Goal: Connect with others: Connect with other users

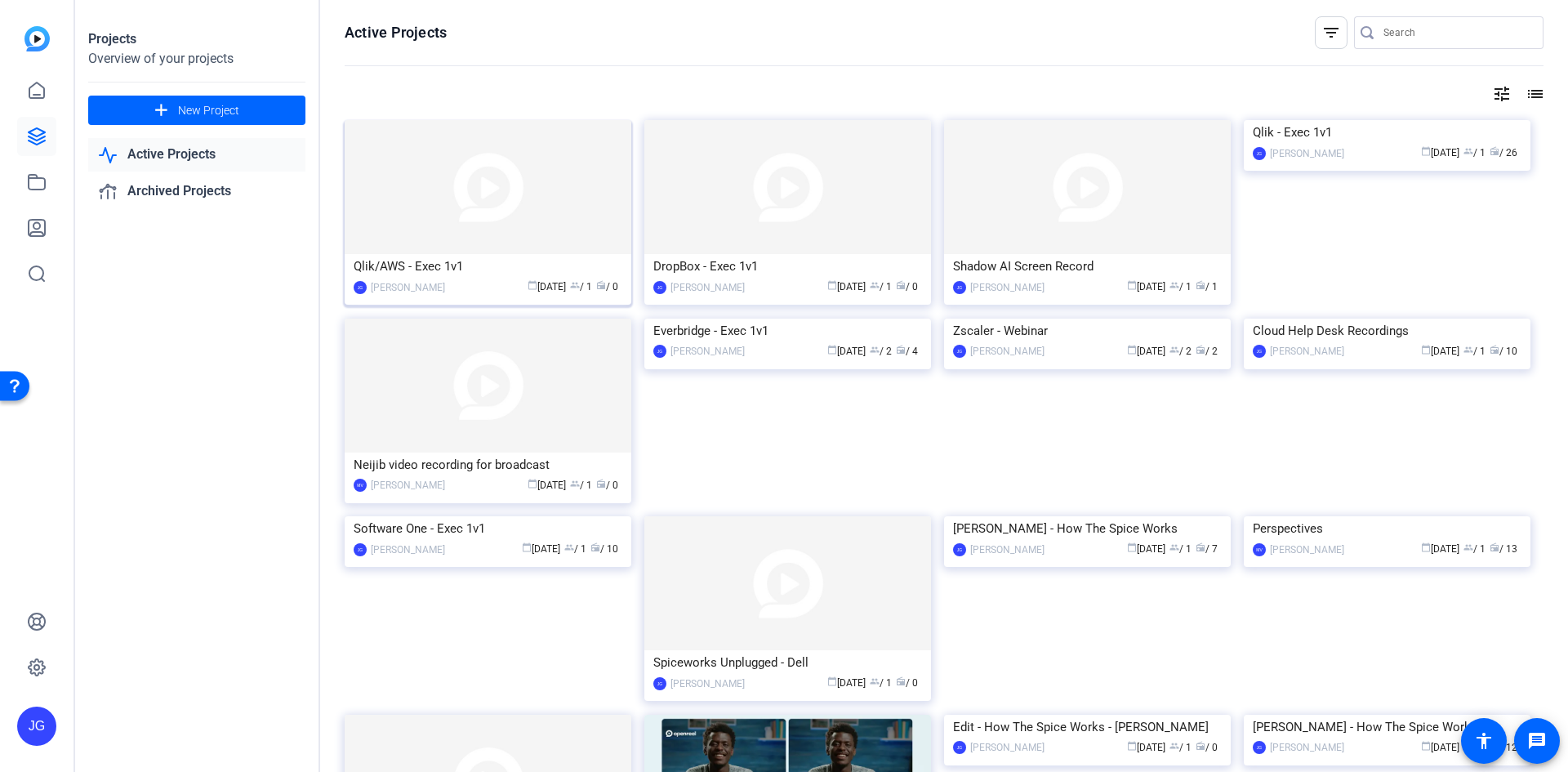
click at [504, 260] on div "Qlik/AWS - Exec 1v1" at bounding box center [487, 266] width 268 height 24
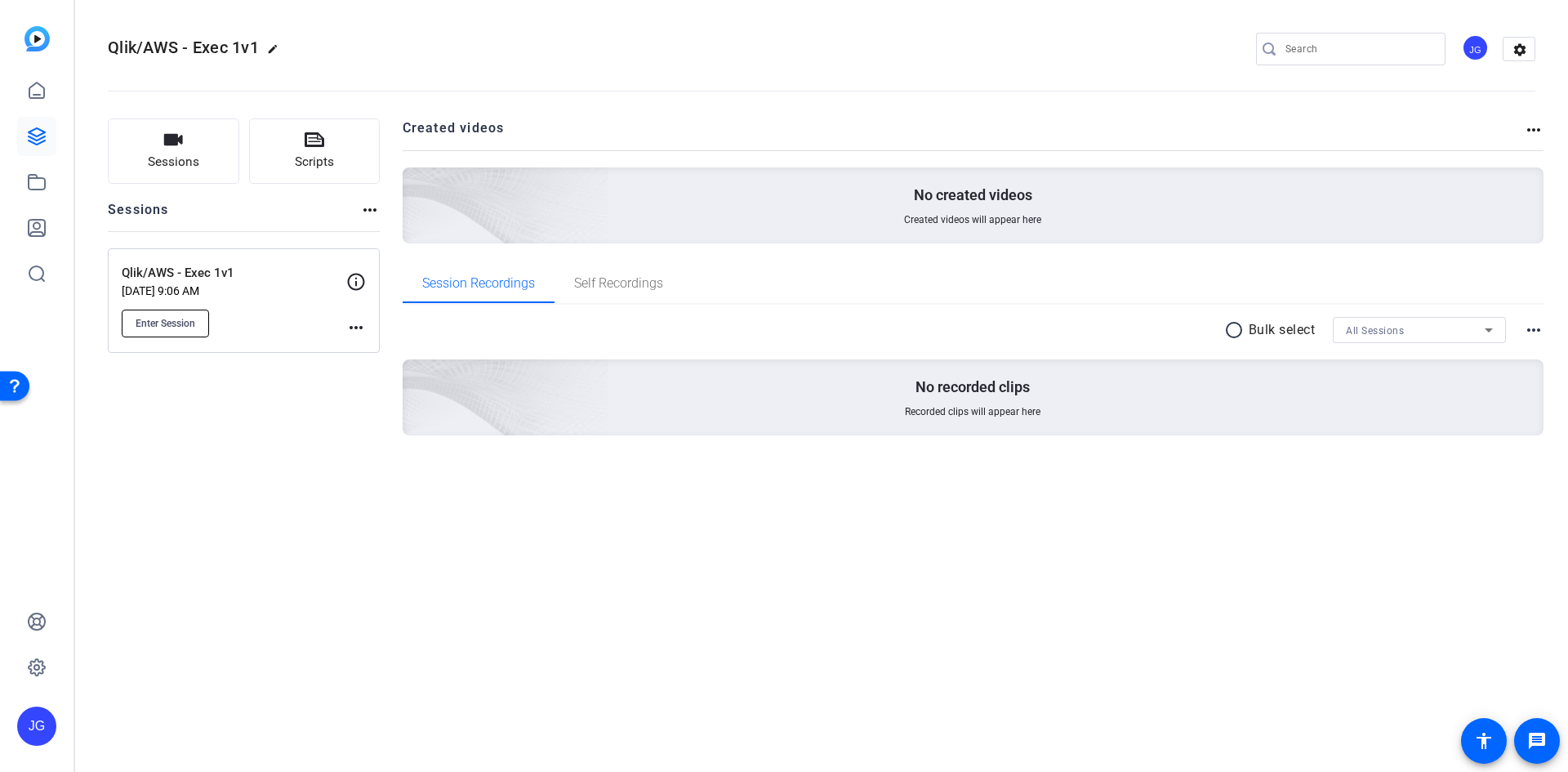
click at [187, 327] on span "Enter Session" at bounding box center [165, 323] width 60 height 13
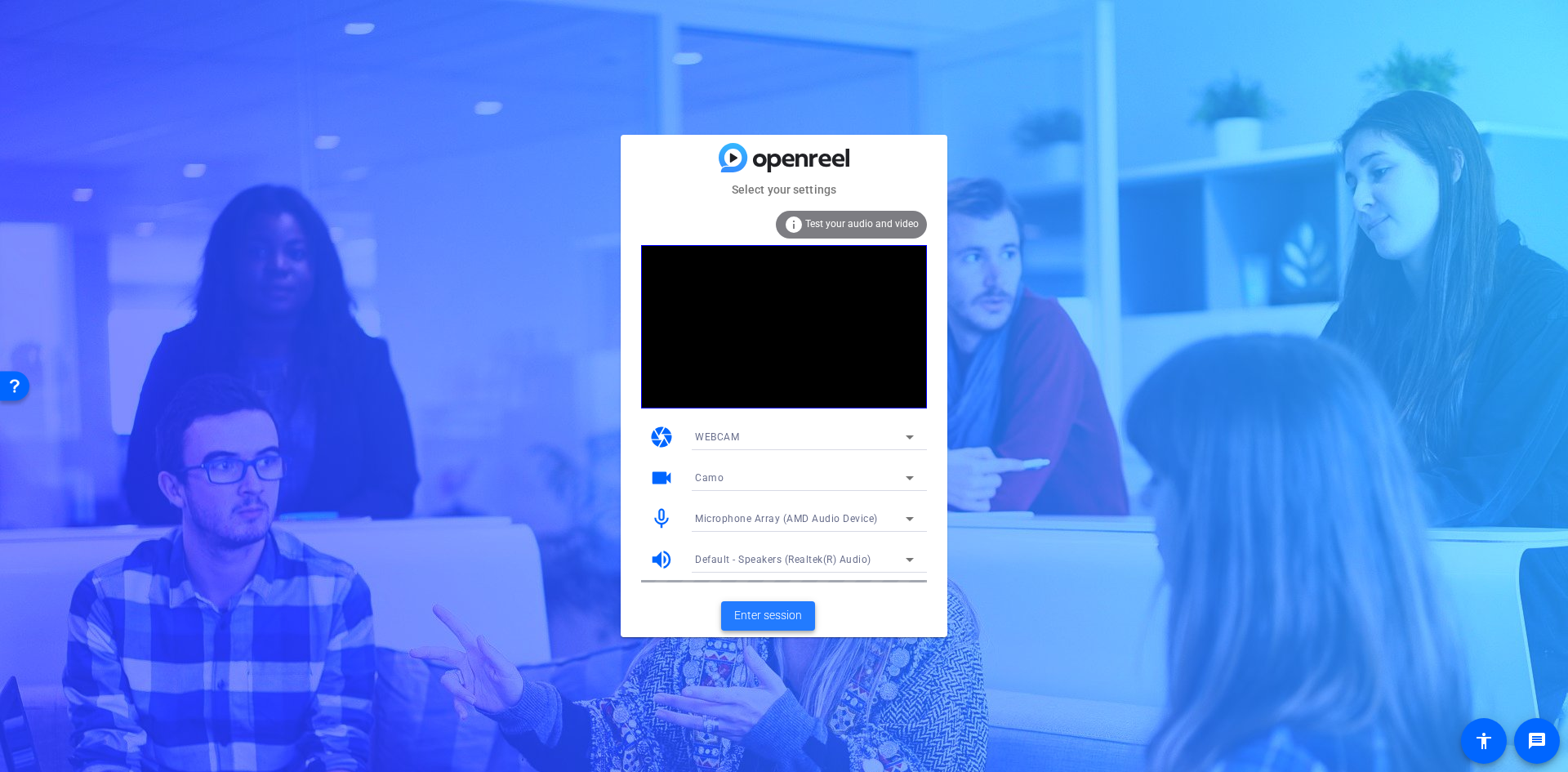
click at [758, 623] on span "Enter session" at bounding box center [768, 616] width 68 height 17
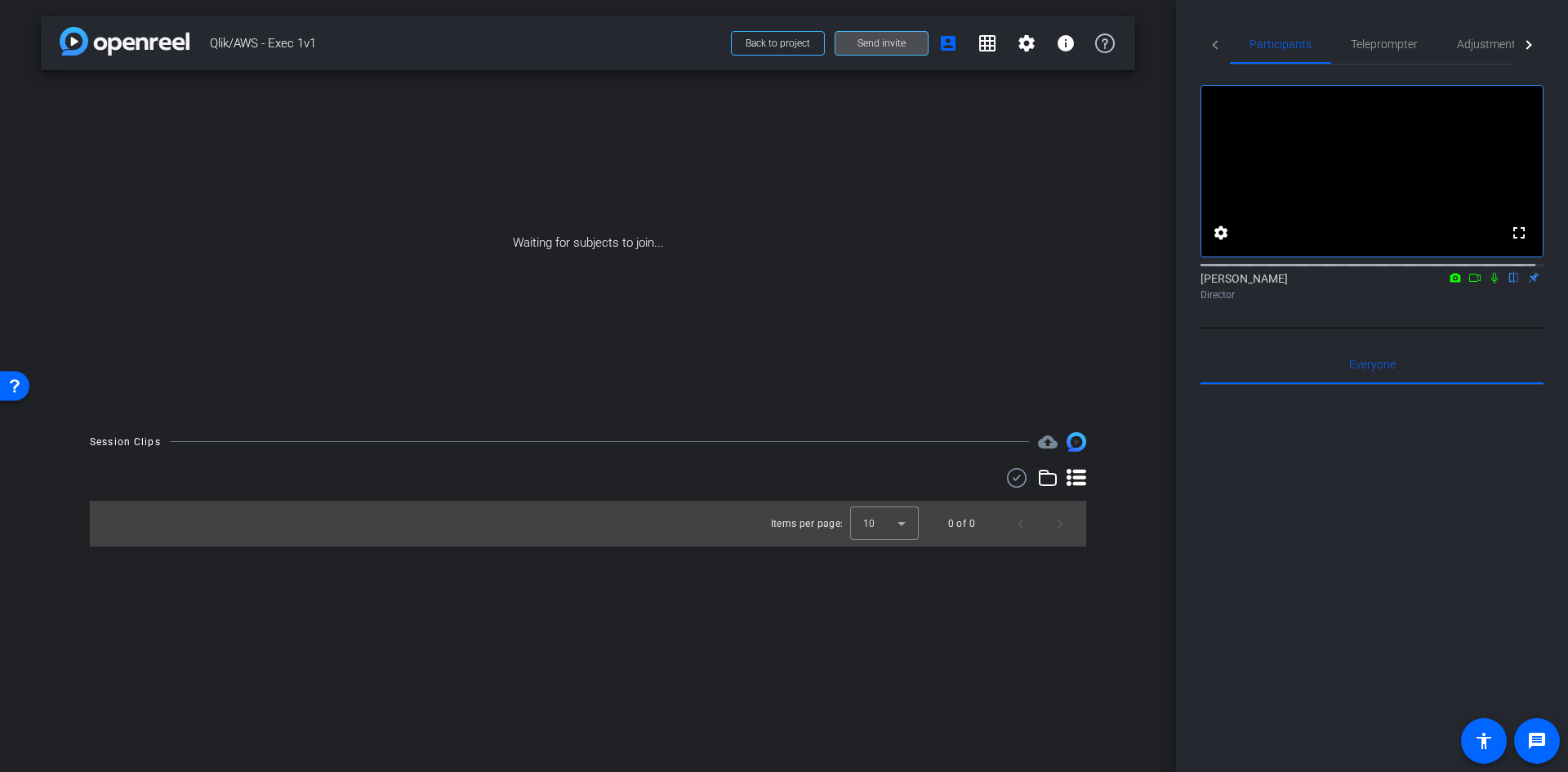
click at [877, 45] on span "Send invite" at bounding box center [881, 43] width 48 height 13
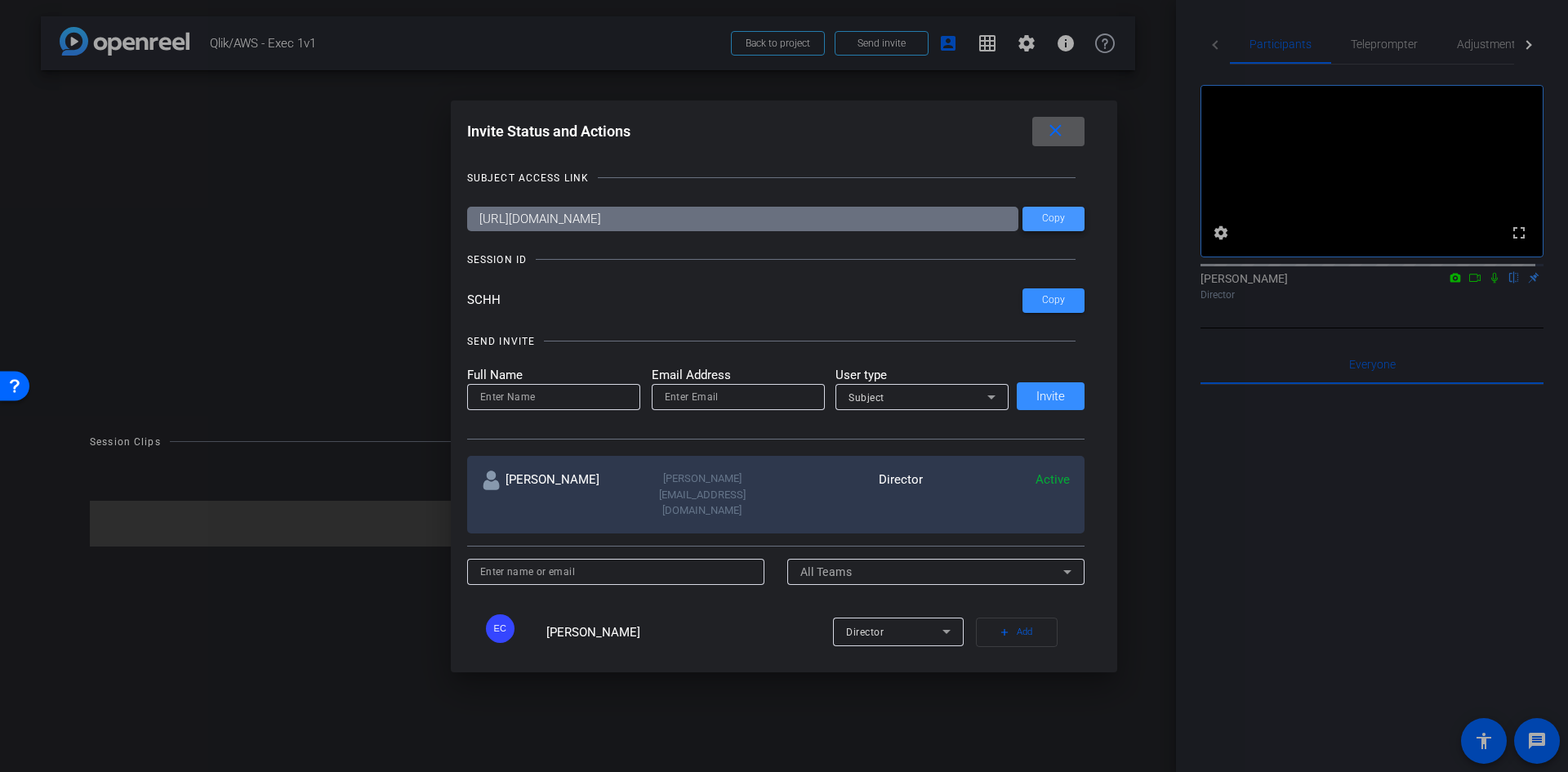
click at [1051, 226] on span at bounding box center [1053, 218] width 62 height 39
drag, startPoint x: 1070, startPoint y: 125, endPoint x: 1063, endPoint y: 116, distance: 11.4
click at [1070, 125] on span at bounding box center [1059, 131] width 52 height 39
